Goal: Information Seeking & Learning: Check status

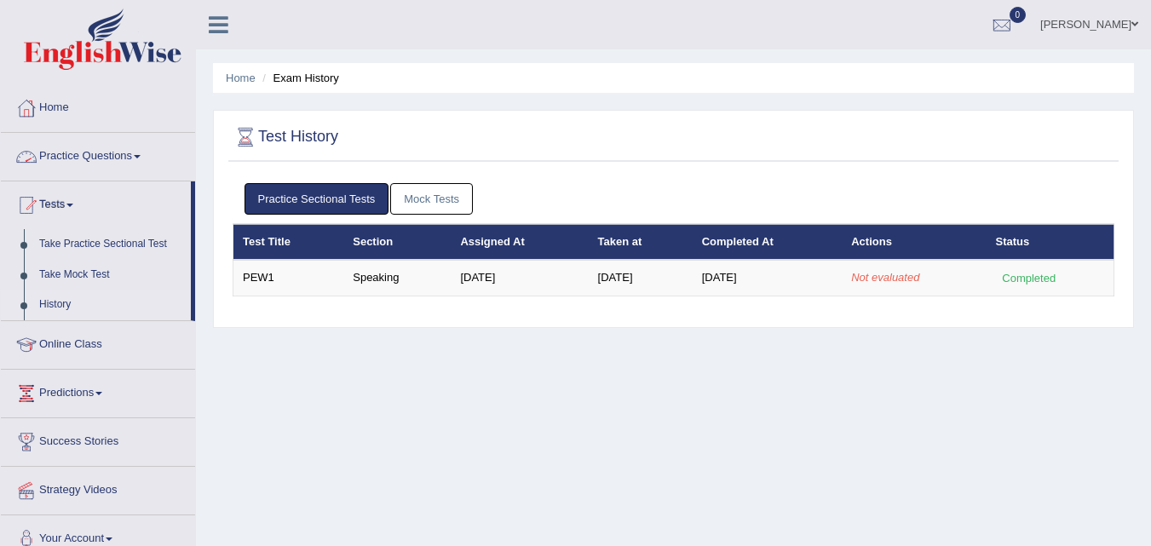
click at [115, 144] on link "Practice Questions" at bounding box center [98, 154] width 194 height 43
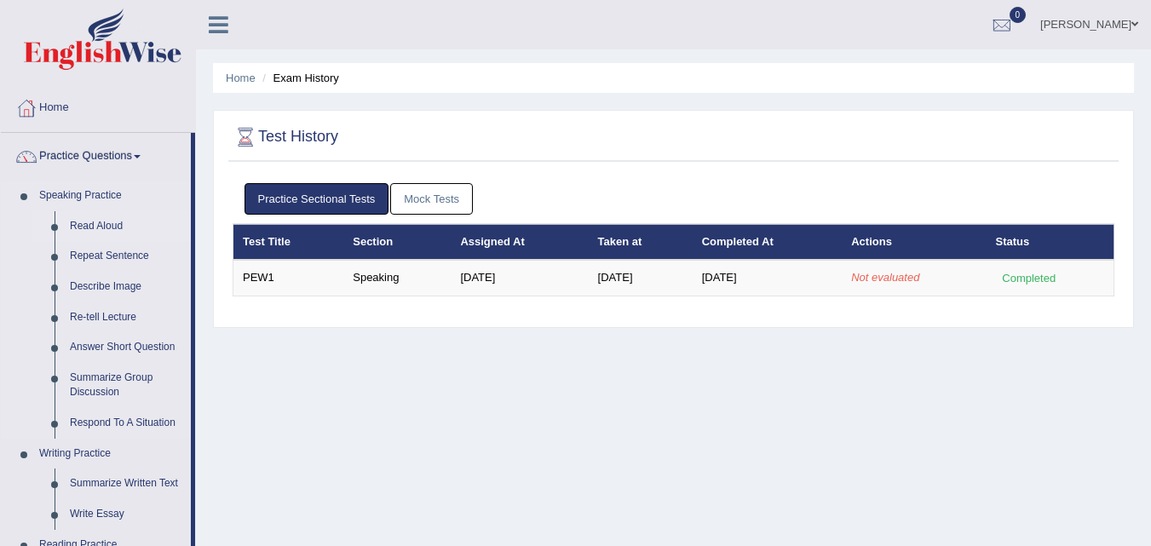
click at [83, 227] on link "Read Aloud" at bounding box center [126, 226] width 129 height 31
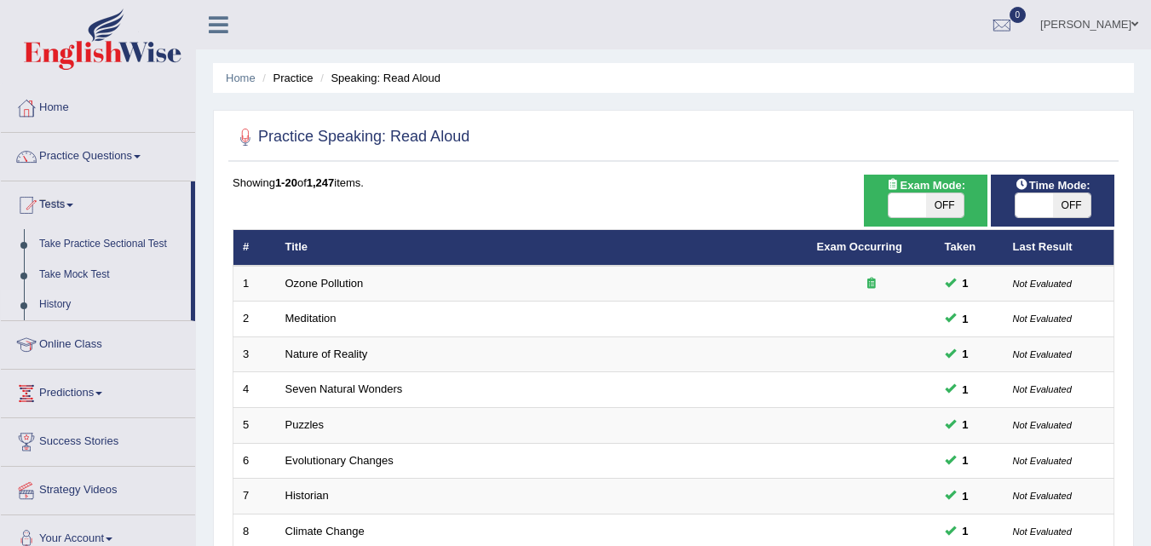
click at [50, 293] on link "History" at bounding box center [111, 305] width 159 height 31
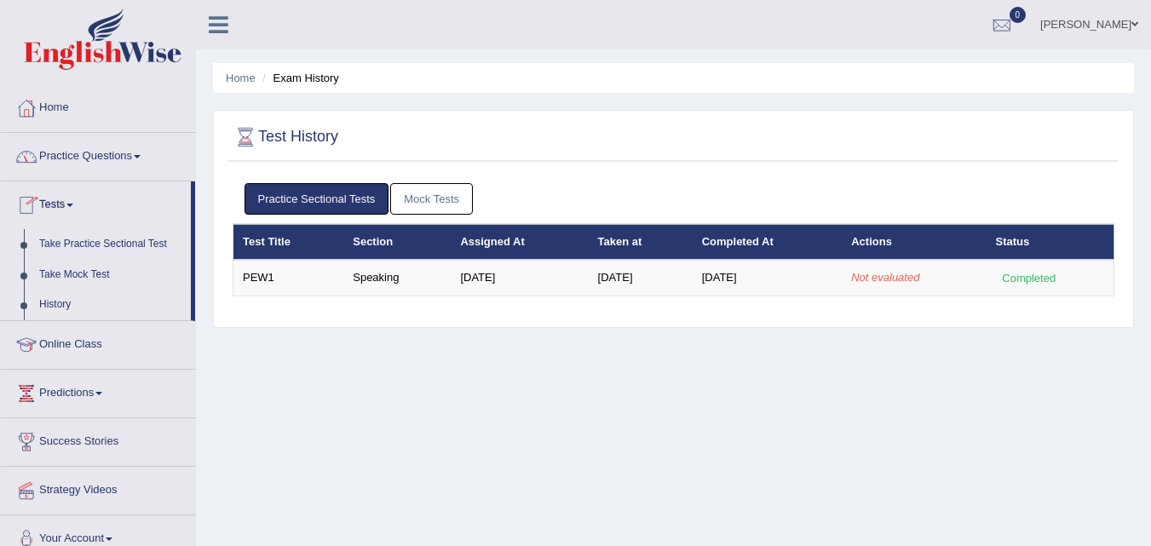
click at [81, 202] on link "Tests" at bounding box center [96, 202] width 190 height 43
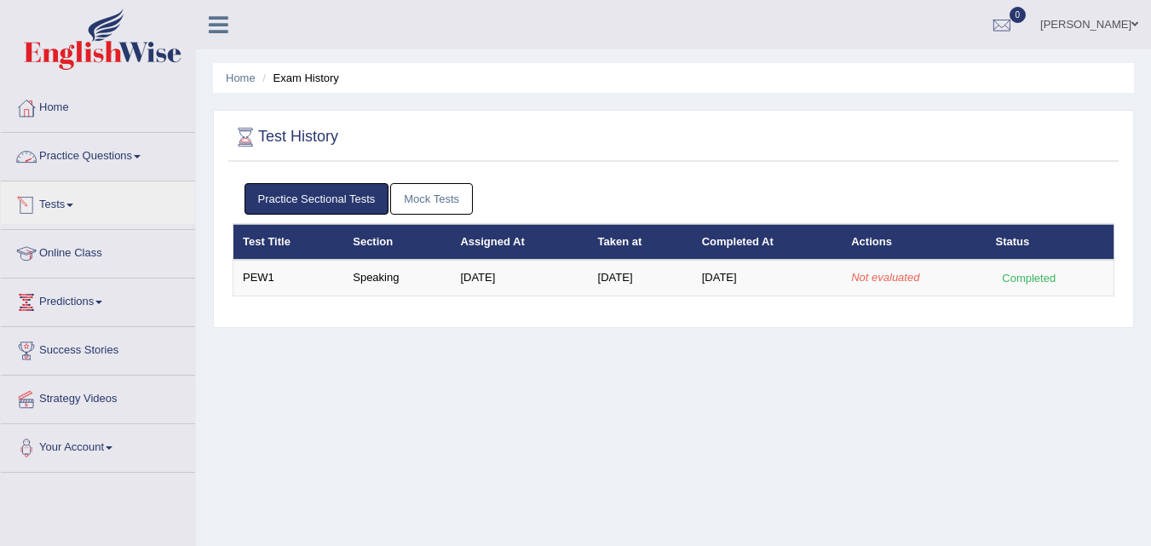
click at [117, 146] on link "Practice Questions" at bounding box center [98, 154] width 194 height 43
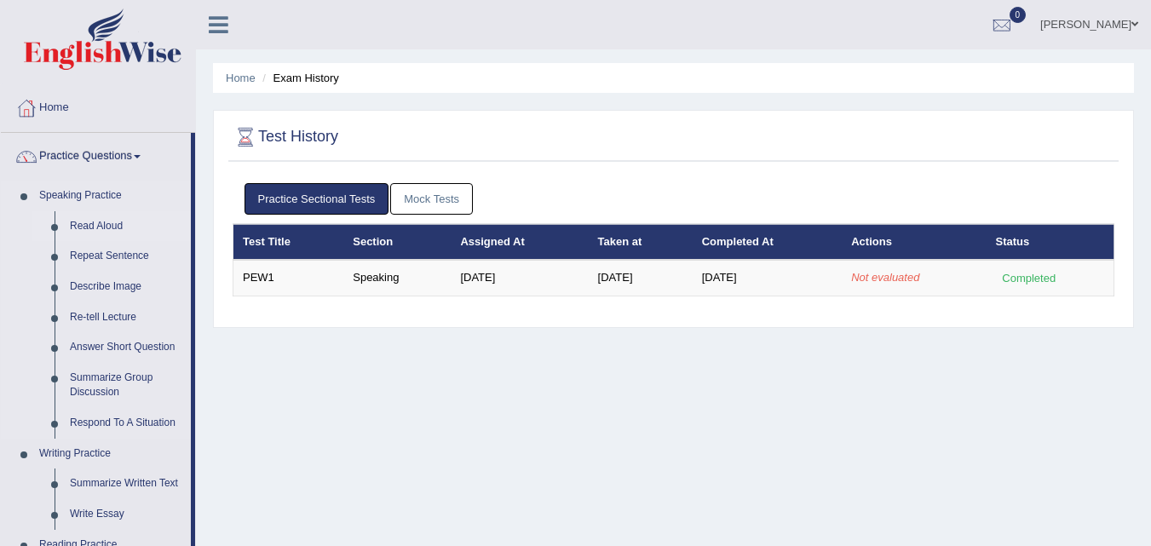
click at [89, 233] on link "Read Aloud" at bounding box center [126, 226] width 129 height 31
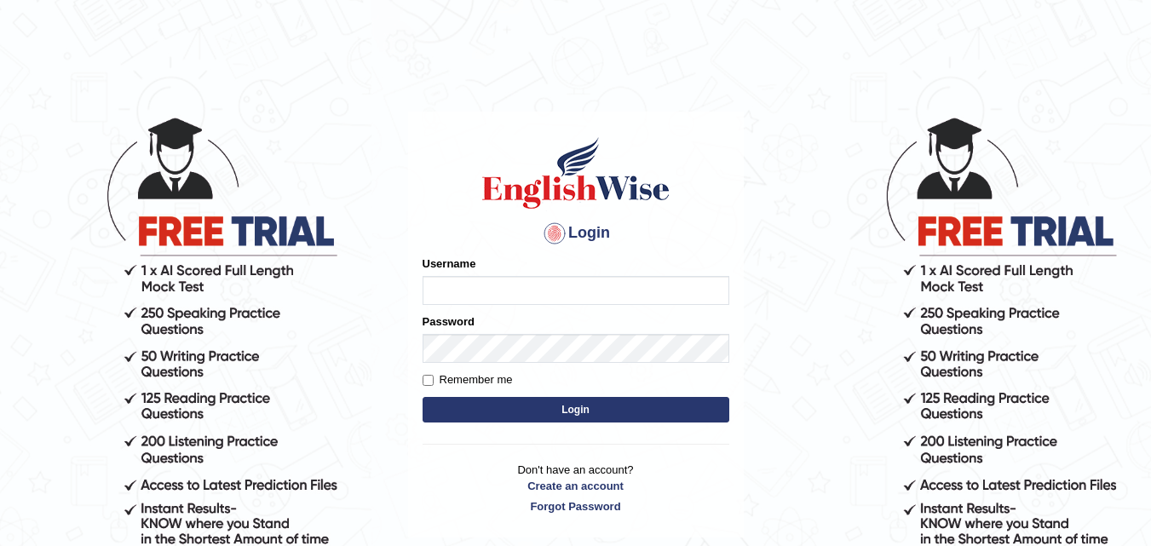
type input "h_123"
click at [649, 403] on button "Login" at bounding box center [575, 410] width 307 height 26
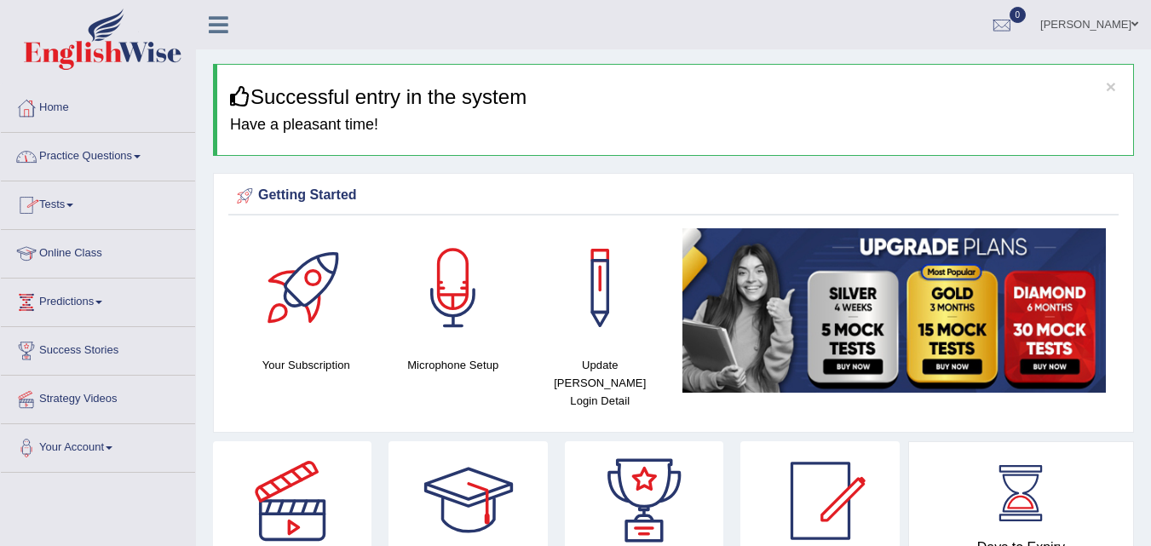
click at [70, 199] on link "Tests" at bounding box center [98, 202] width 194 height 43
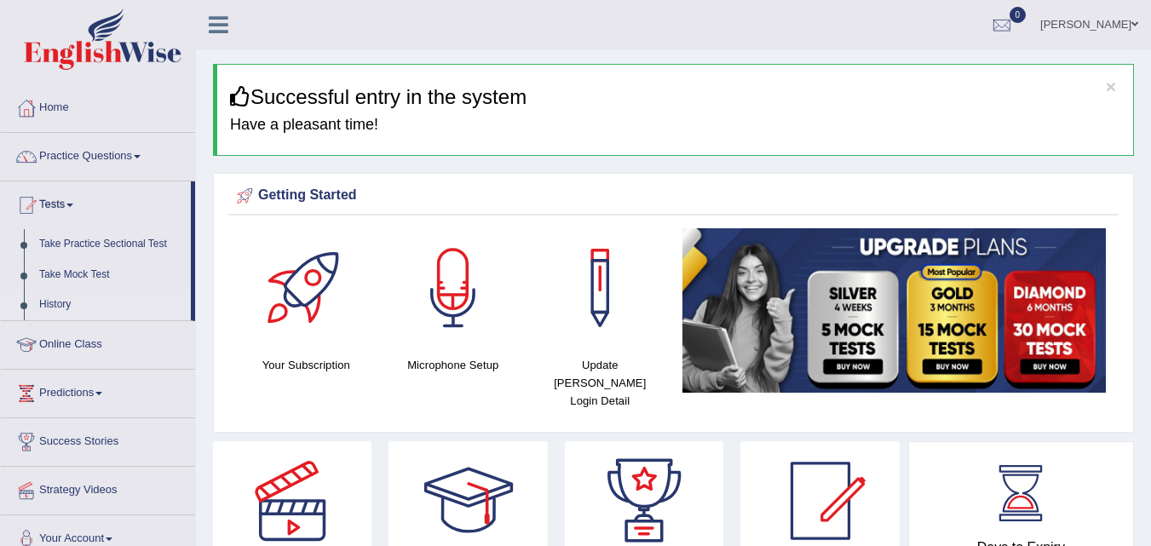
click at [34, 308] on link "History" at bounding box center [111, 305] width 159 height 31
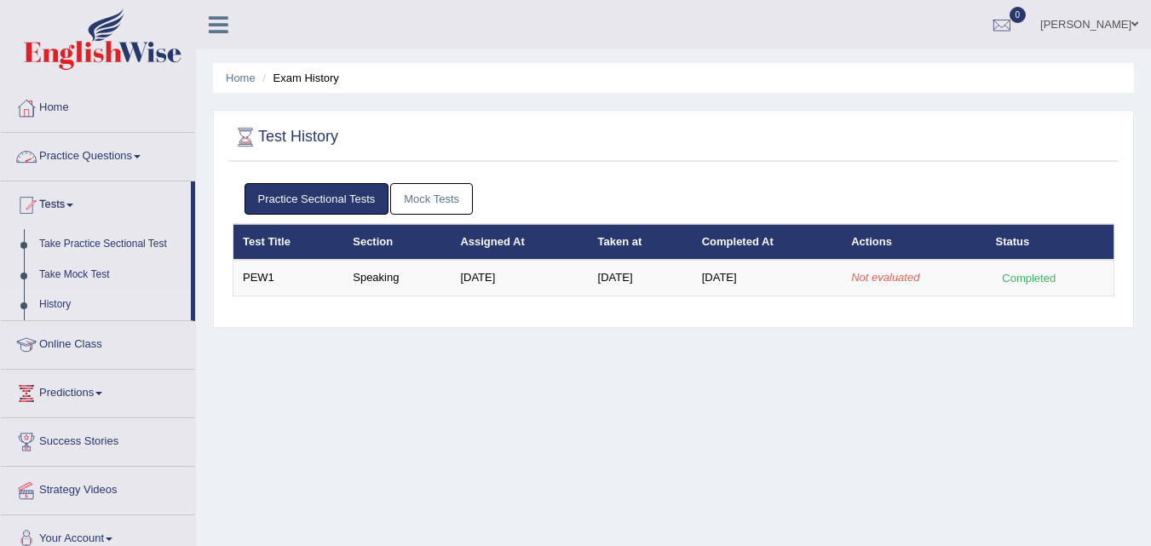
click at [103, 167] on link "Practice Questions" at bounding box center [98, 154] width 194 height 43
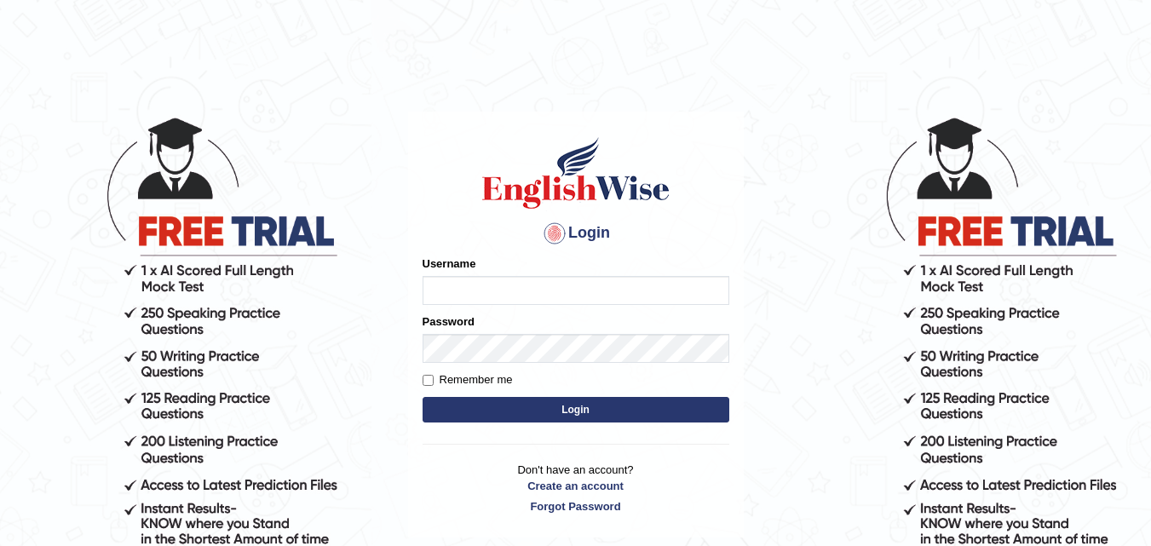
type input "h_123"
click at [468, 401] on button "Login" at bounding box center [575, 410] width 307 height 26
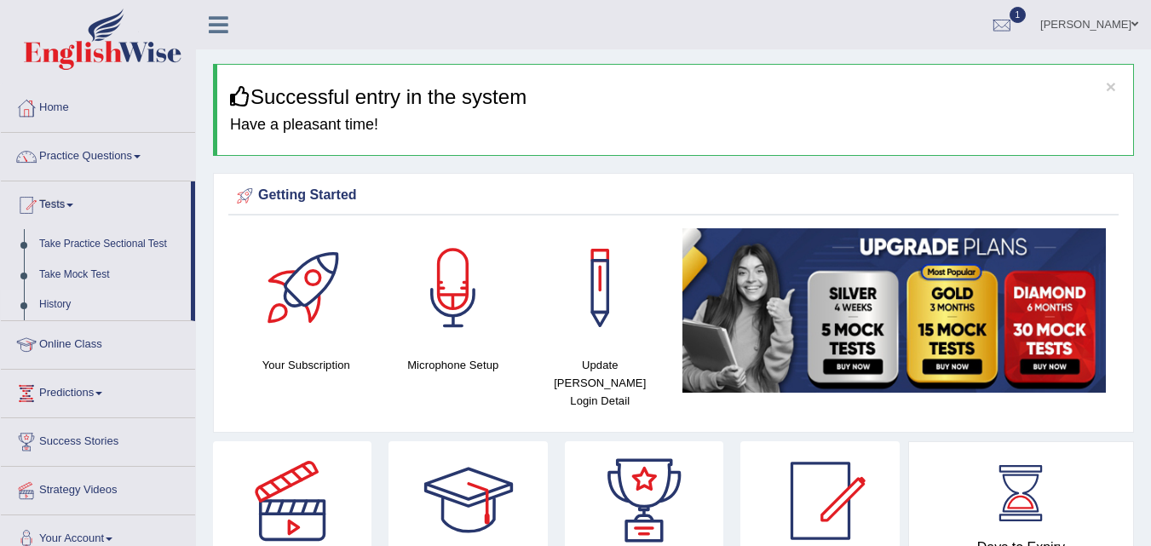
click at [42, 303] on link "History" at bounding box center [111, 305] width 159 height 31
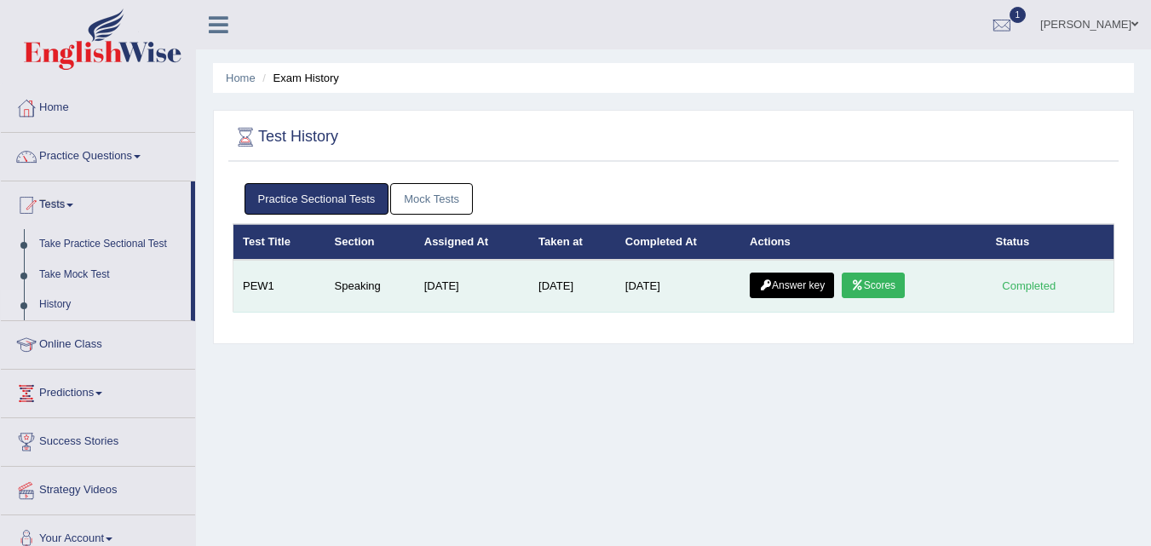
click at [881, 279] on link "Scores" at bounding box center [873, 286] width 63 height 26
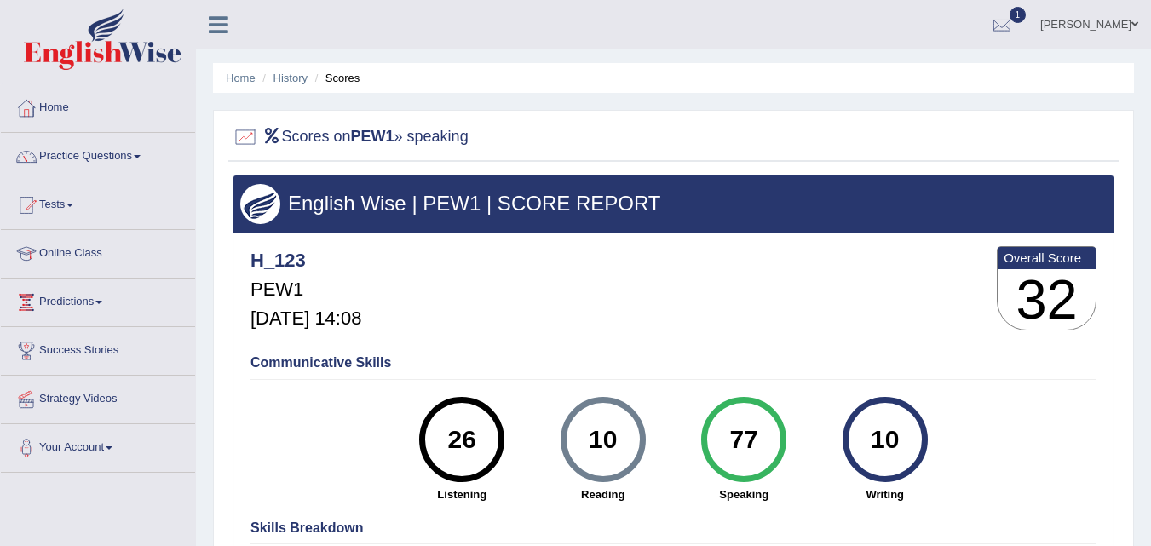
click at [293, 75] on link "History" at bounding box center [290, 78] width 34 height 13
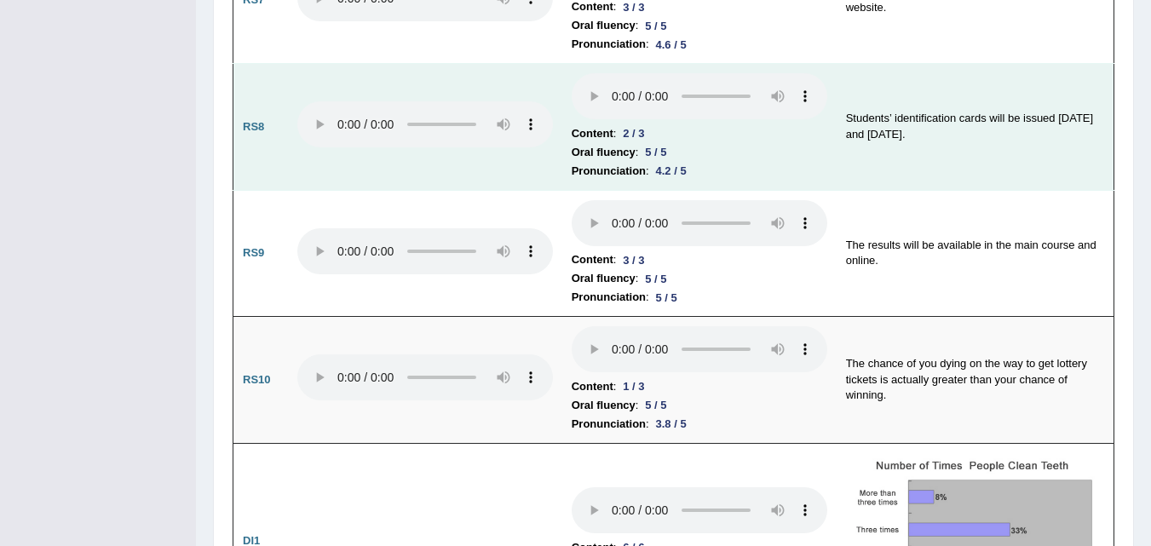
scroll to position [2002, 0]
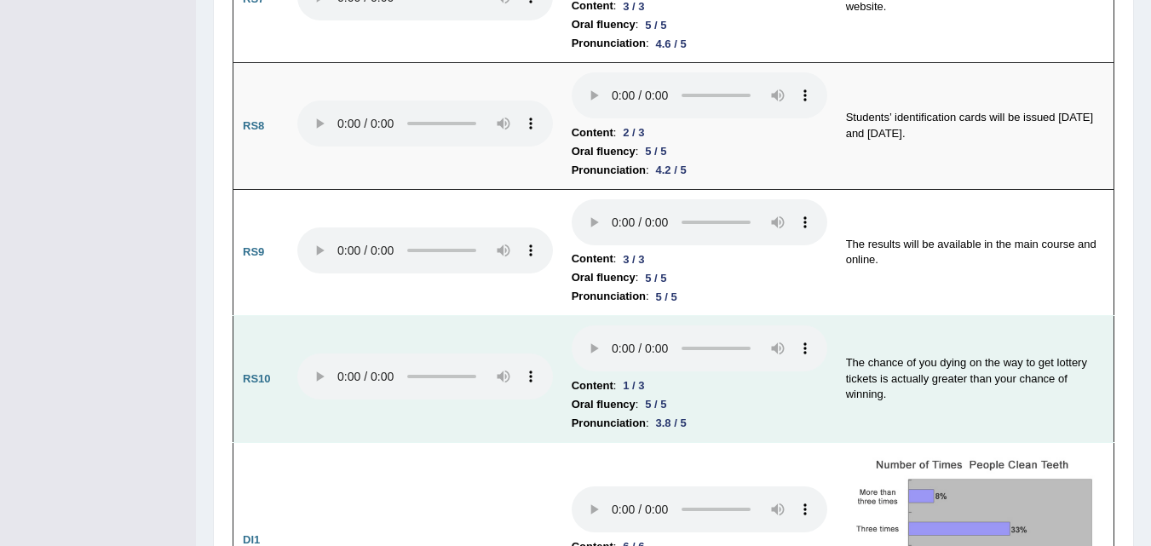
click at [717, 395] on li "Oral fluency : 5 / 5" at bounding box center [700, 404] width 256 height 19
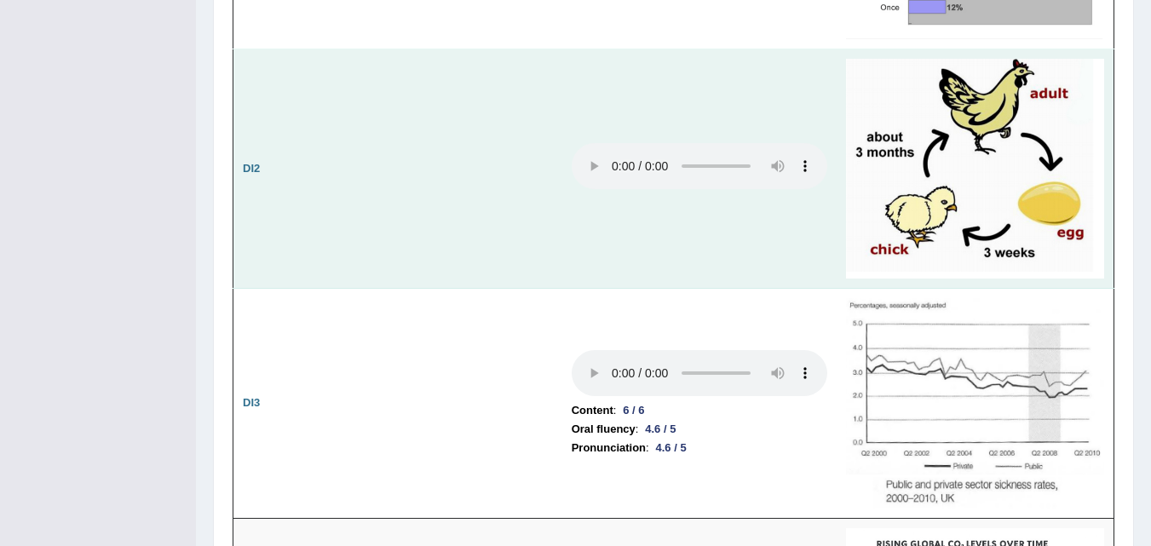
scroll to position [2567, 0]
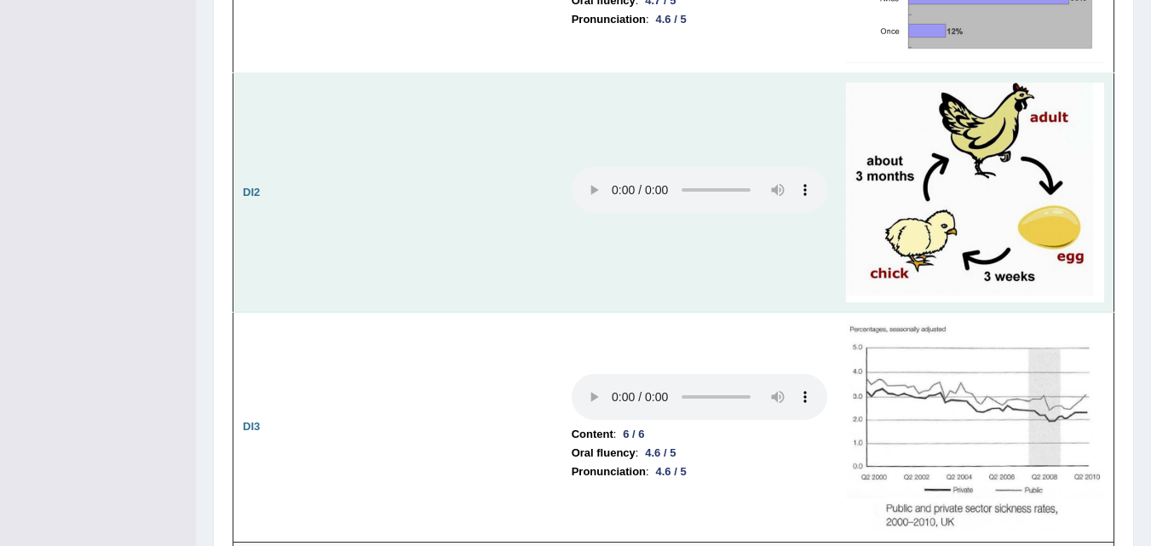
click at [752, 204] on td at bounding box center [699, 192] width 274 height 239
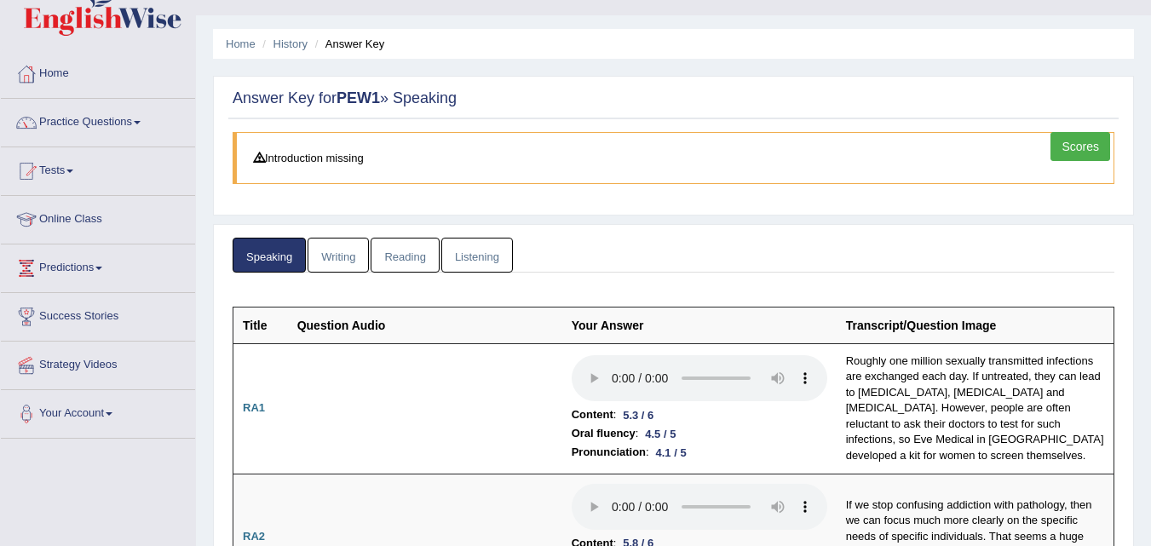
scroll to position [0, 0]
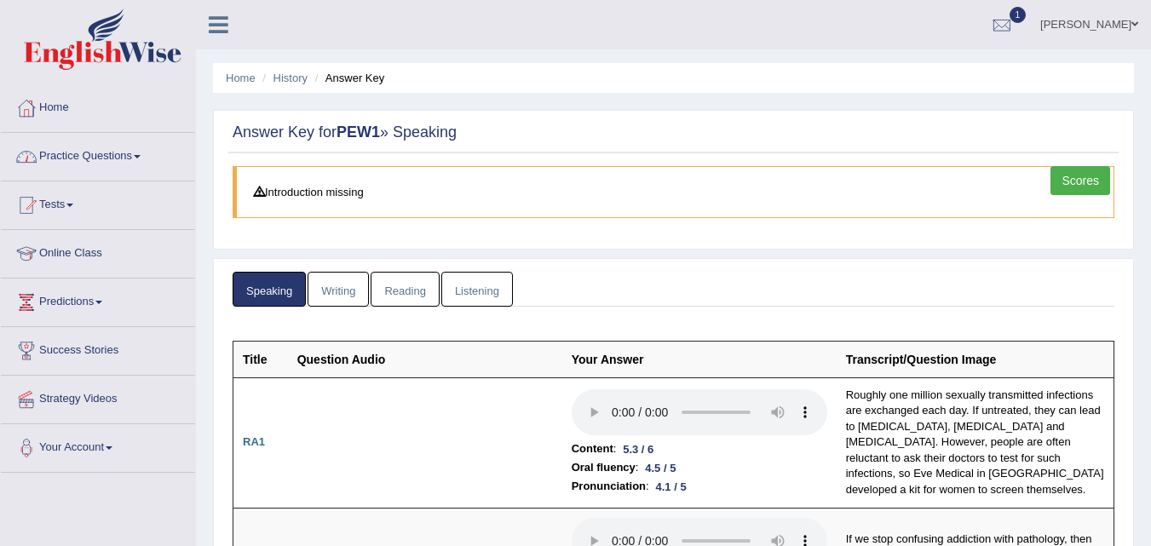
click at [83, 162] on link "Practice Questions" at bounding box center [98, 154] width 194 height 43
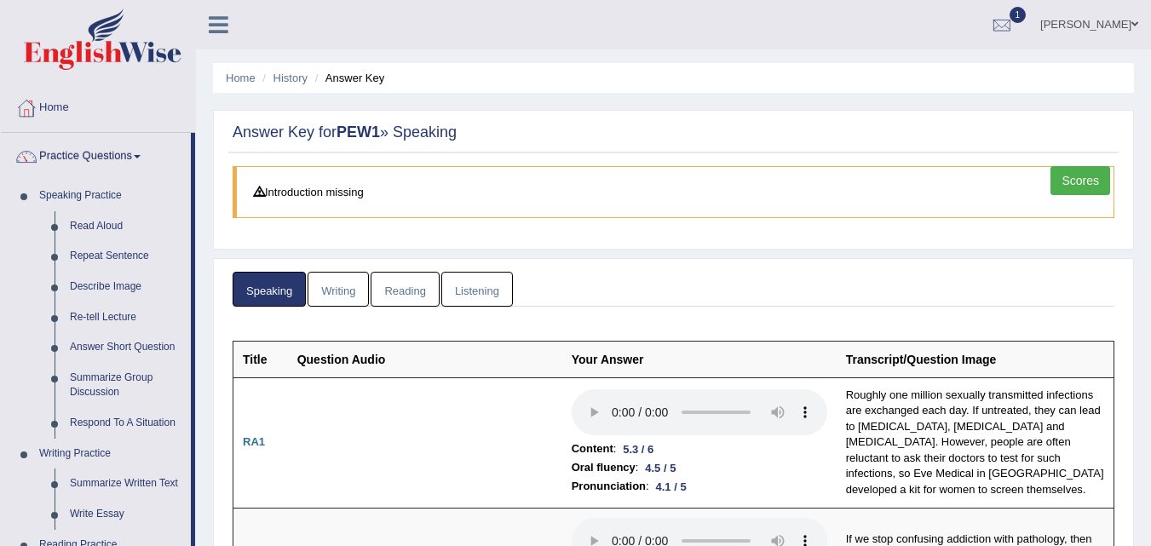
click at [1081, 181] on link "Scores" at bounding box center [1080, 180] width 60 height 29
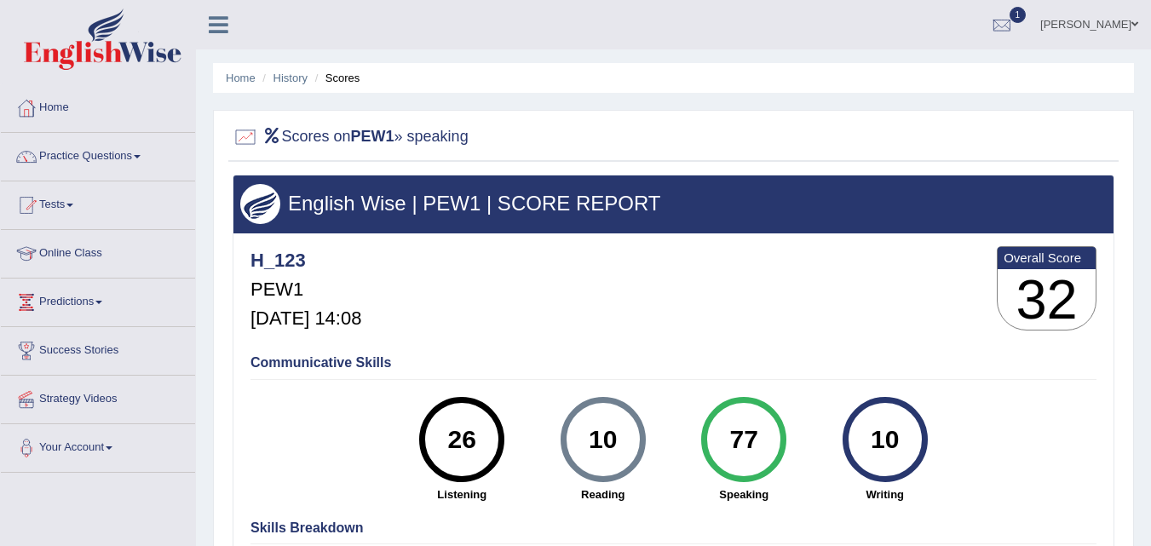
click at [131, 169] on link "Practice Questions" at bounding box center [98, 154] width 194 height 43
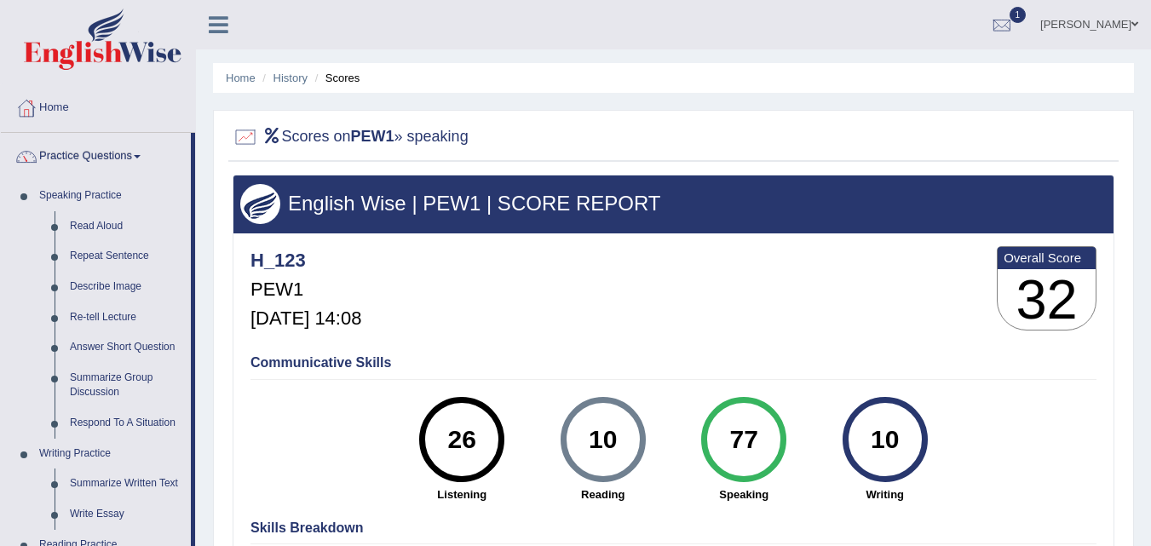
click at [244, 379] on div "English Wise | PEW1 | SCORE REPORT H_123 PEW1 [DATE] 14:08 Overall Score 32 Com…" at bounding box center [674, 425] width 882 height 501
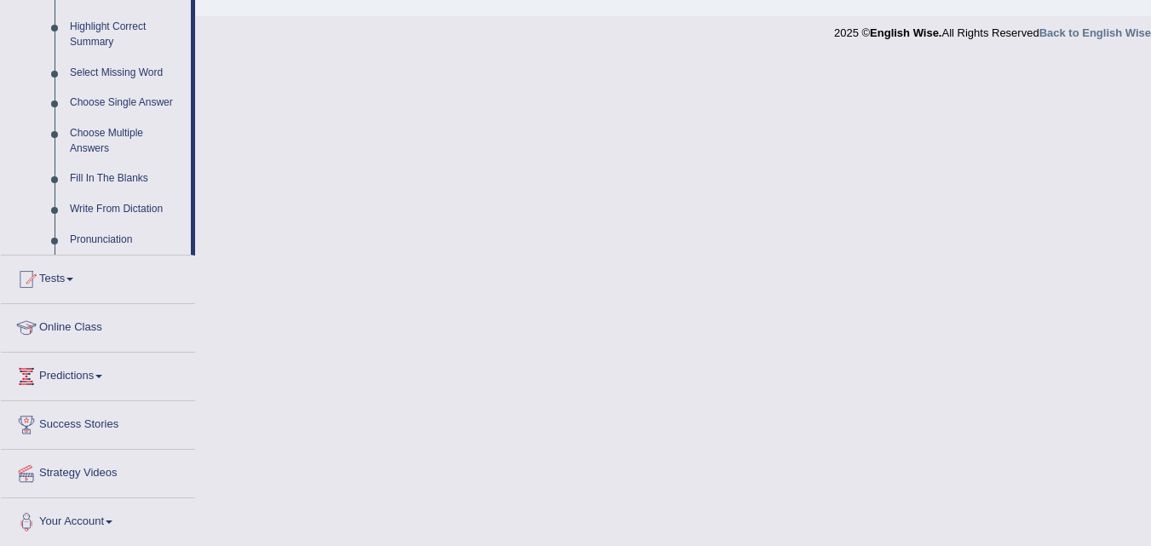
scroll to position [837, 0]
click at [97, 531] on link "Your Account" at bounding box center [98, 518] width 194 height 43
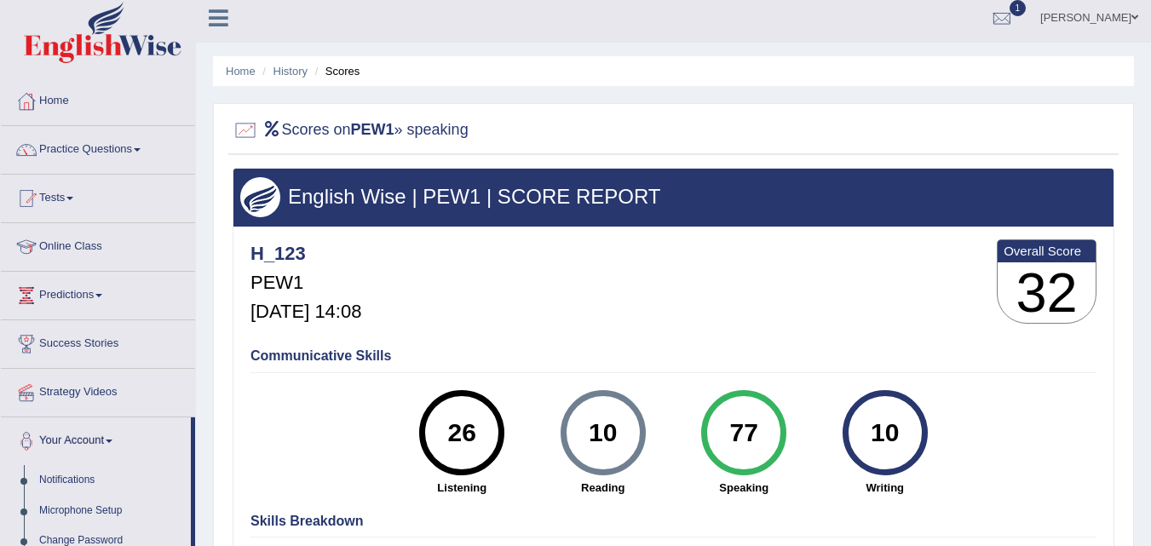
scroll to position [0, 0]
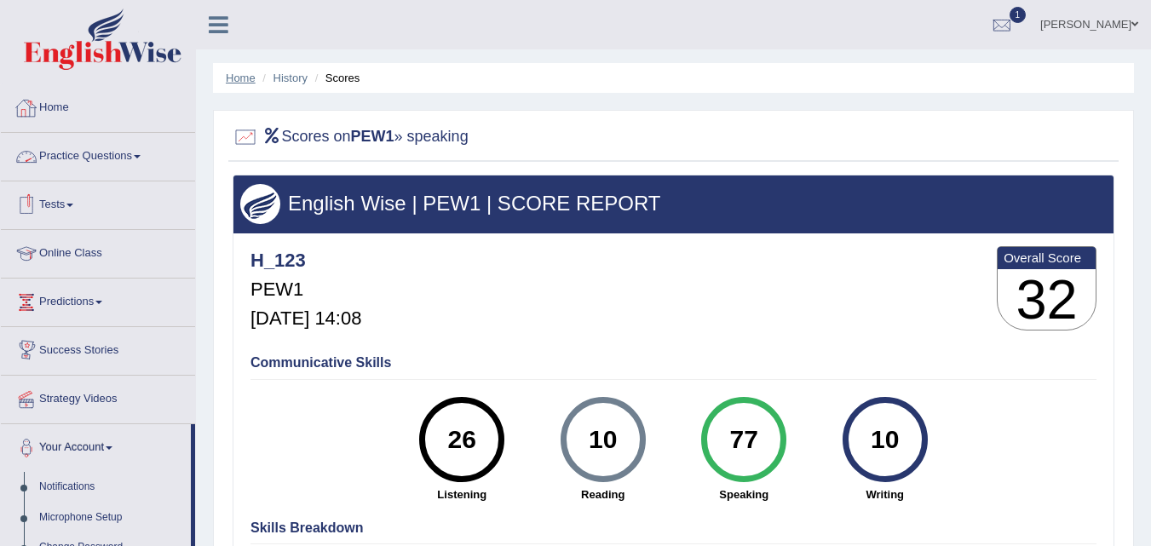
click at [233, 83] on link "Home" at bounding box center [241, 78] width 30 height 13
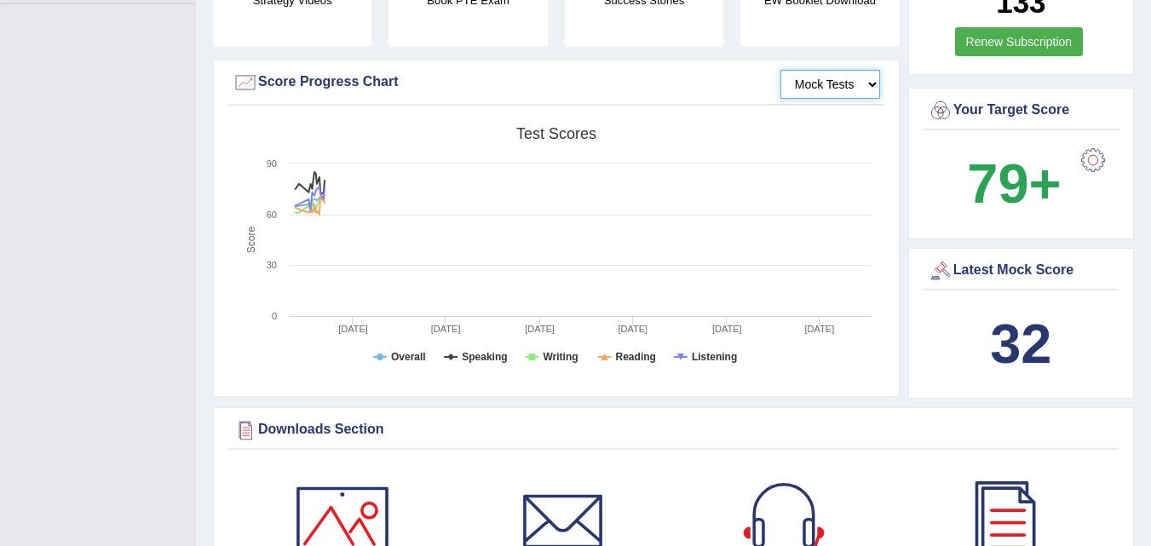
click at [831, 74] on select "Mock Tests" at bounding box center [830, 84] width 100 height 29
click at [780, 70] on select "Mock Tests" at bounding box center [830, 84] width 100 height 29
click at [867, 70] on select "Mock Tests" at bounding box center [830, 84] width 100 height 29
click at [705, 70] on div "Score Progress Chart" at bounding box center [556, 83] width 647 height 26
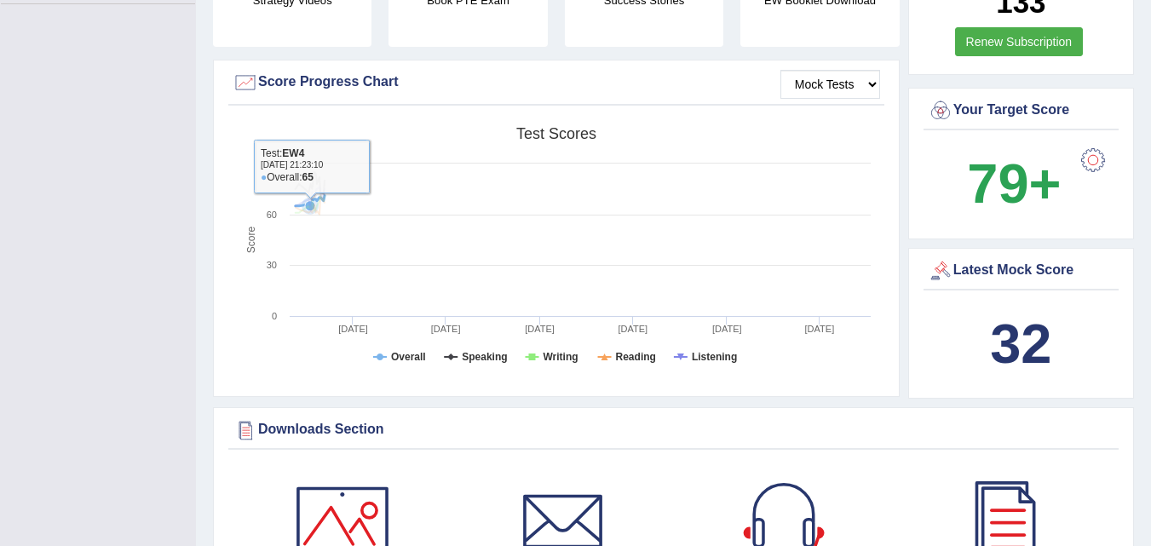
click at [310, 187] on icon at bounding box center [310, 199] width 46 height 24
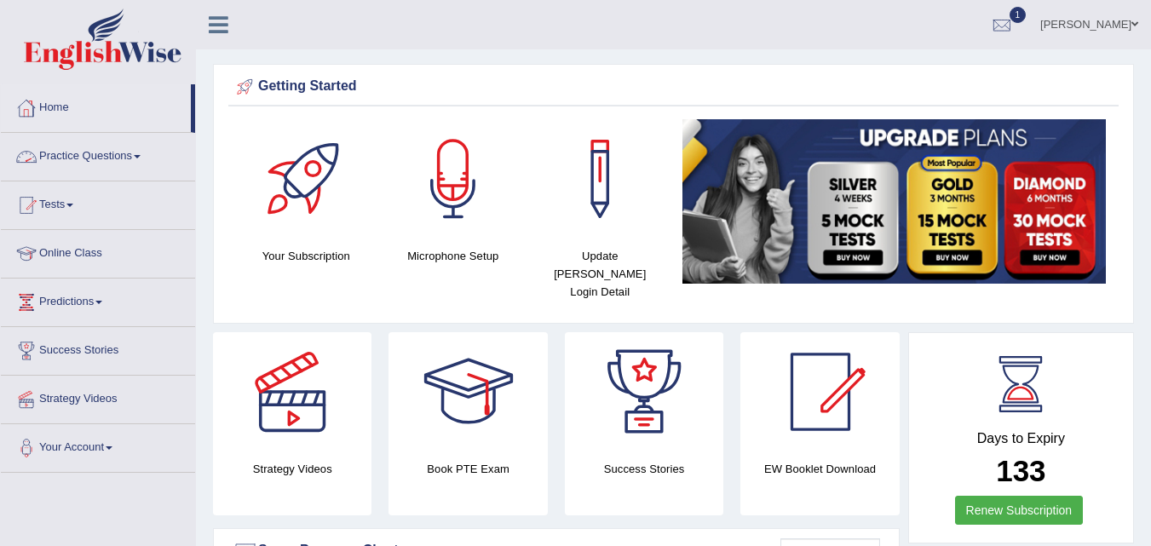
click at [73, 152] on link "Practice Questions" at bounding box center [98, 154] width 194 height 43
